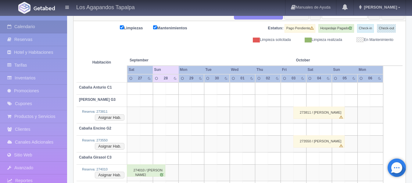
scroll to position [61, 0]
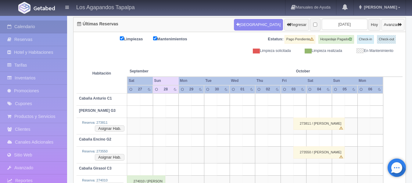
click at [390, 26] on button "Avanzar" at bounding box center [392, 25] width 23 height 12
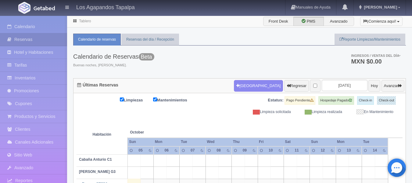
click at [390, 26] on button "¡Comienza aquí!" at bounding box center [381, 21] width 42 height 9
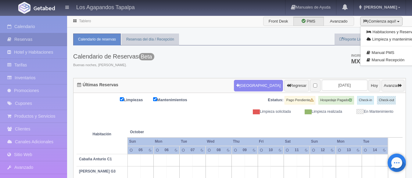
click at [210, 45] on ul "Calendario de reservas Reservas del día / Recepción Reporte Limpiezas/Mantenimi…" at bounding box center [239, 40] width 333 height 12
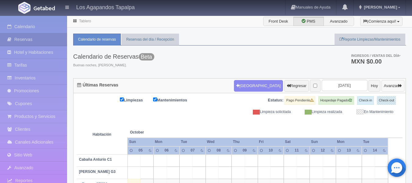
click at [402, 87] on button "Avanzar" at bounding box center [392, 86] width 23 height 12
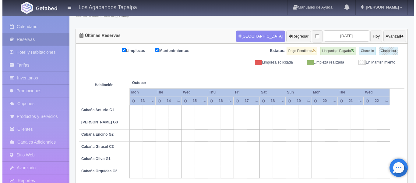
scroll to position [58, 0]
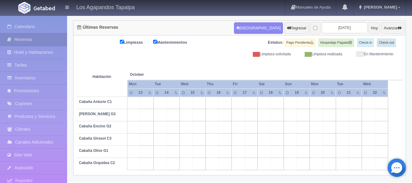
click at [240, 114] on td at bounding box center [237, 115] width 13 height 12
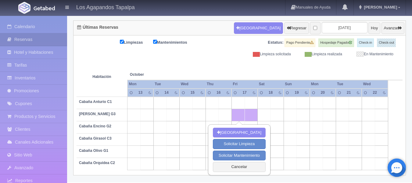
click at [299, 114] on td at bounding box center [303, 115] width 13 height 12
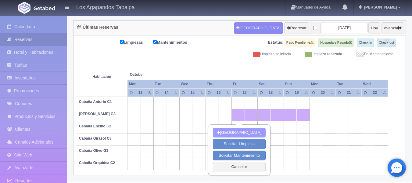
click at [244, 132] on button "Nueva Reserva" at bounding box center [239, 132] width 53 height 10
type input "[DATE]"
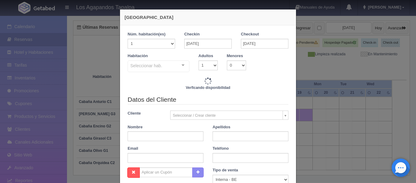
checkbox input "false"
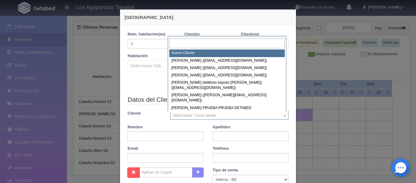
click at [177, 115] on body "Los Agapandos Tapalpa Manuales de Ayuda Actualizaciones recientes Ana Pau Mi Pe…" at bounding box center [208, 70] width 416 height 224
type input "4500.00"
checkbox input "false"
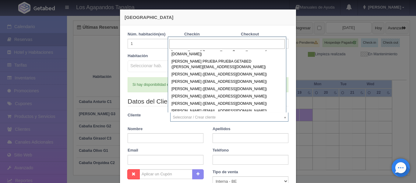
scroll to position [0, 0]
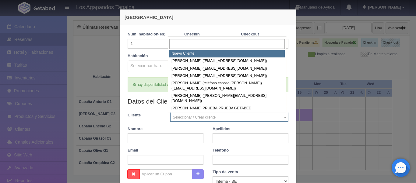
select select "-1"
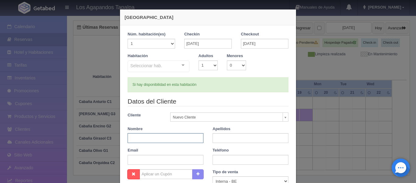
click at [161, 139] on input "text" at bounding box center [166, 138] width 76 height 10
checkbox input "false"
type input "Yolanda"
type input "Padilla"
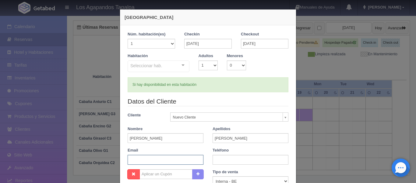
click at [146, 158] on input "text" at bounding box center [166, 160] width 76 height 10
type input "[EMAIL_ADDRESS][DOMAIN_NAME]"
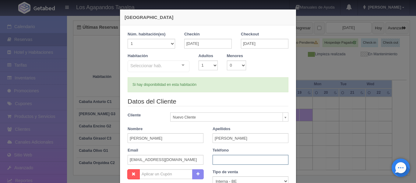
click at [236, 158] on input "text" at bounding box center [251, 160] width 76 height 10
click at [217, 158] on input "331503 4313" at bounding box center [251, 160] width 76 height 10
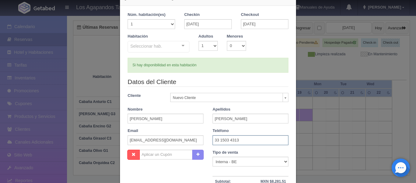
scroll to position [30, 0]
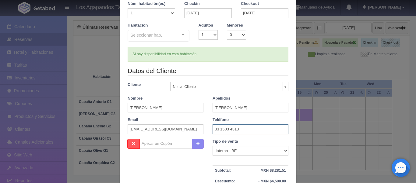
type input "33 1503 4313"
click at [238, 150] on select "Correo Electronico Interna - BE Llamada OTA Externa Otro WALK IN" at bounding box center [251, 150] width 76 height 10
select select "walkin"
click at [213, 145] on select "Correo Electronico Interna - BE Llamada OTA Externa Otro WALK IN" at bounding box center [251, 150] width 76 height 10
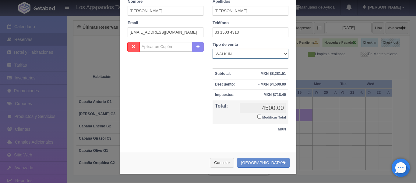
scroll to position [127, 0]
click at [268, 163] on button "Crear Reserva" at bounding box center [263, 162] width 53 height 10
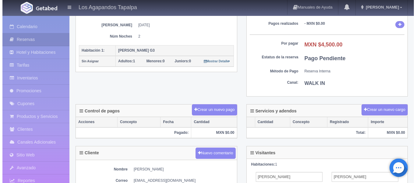
scroll to position [122, 0]
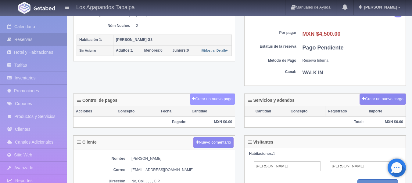
click at [228, 102] on button "Crear un nuevo pago" at bounding box center [212, 98] width 45 height 11
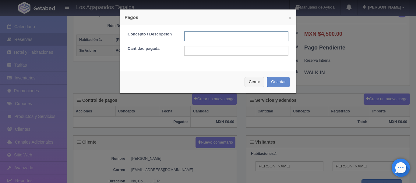
click at [202, 36] on input "text" at bounding box center [236, 36] width 104 height 10
type input "Anticipo"
click at [193, 51] on input "text" at bounding box center [236, 51] width 104 height 10
type input "2250"
click at [285, 83] on button "Guardar" at bounding box center [278, 82] width 23 height 10
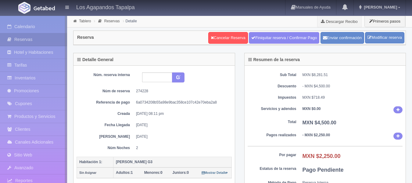
scroll to position [122, 0]
